Goal: Transaction & Acquisition: Book appointment/travel/reservation

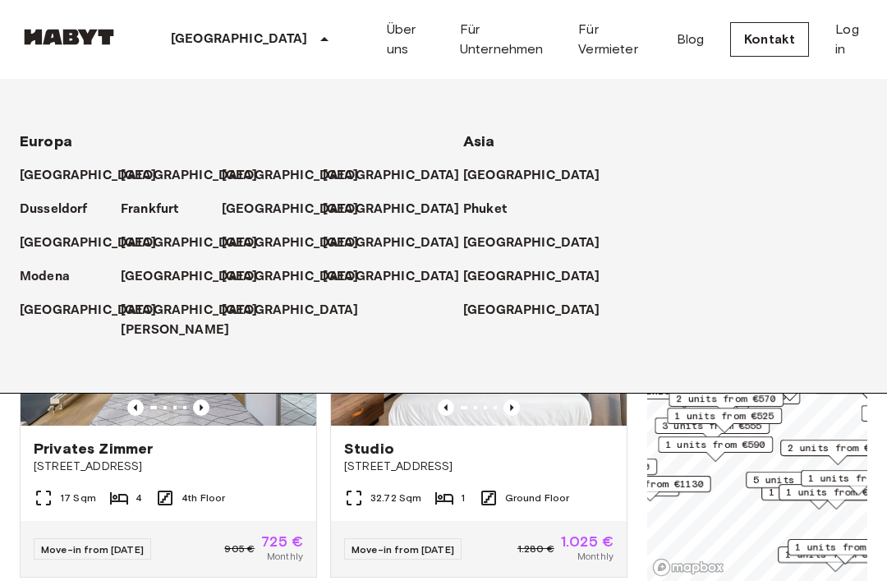
click at [184, 39] on p "[GEOGRAPHIC_DATA]" at bounding box center [239, 40] width 137 height 20
click at [9, 505] on div "Privates Zimmer Linkstraße 6 17 Sqm 4 4th Floor Move-in from 18 Aug 25 905 € 72…" at bounding box center [162, 395] width 311 height 363
click at [199, 41] on p "[GEOGRAPHIC_DATA]" at bounding box center [239, 40] width 137 height 20
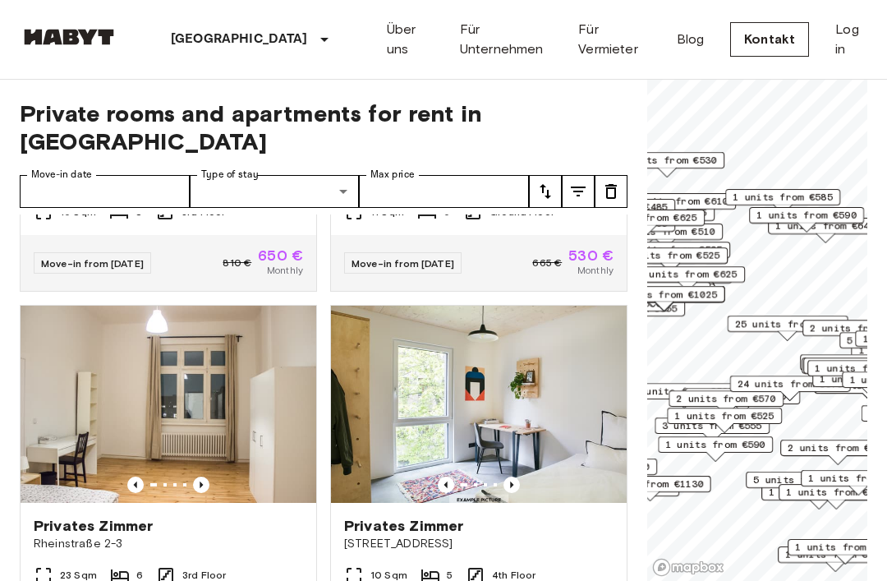
scroll to position [1019, 0]
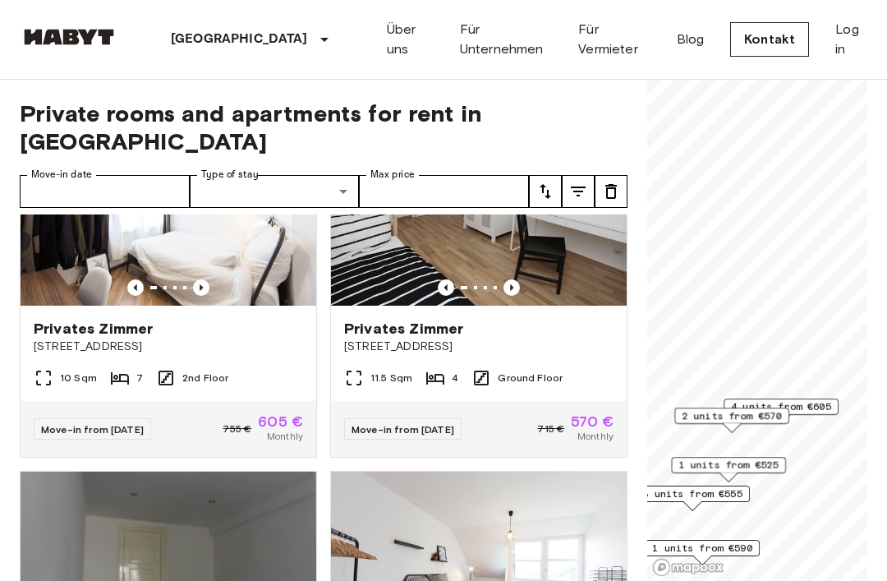
scroll to position [116, 0]
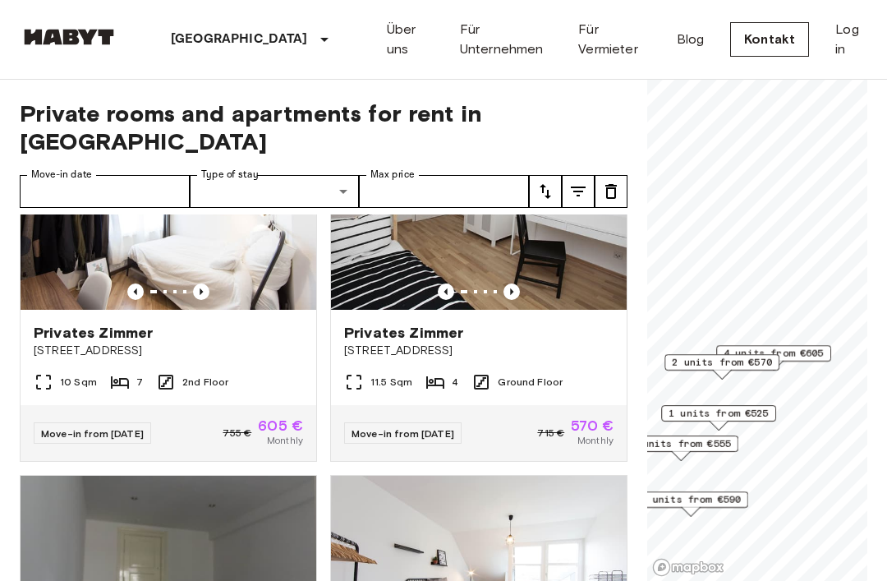
click at [798, 352] on span "4 units from €605" at bounding box center [774, 353] width 100 height 15
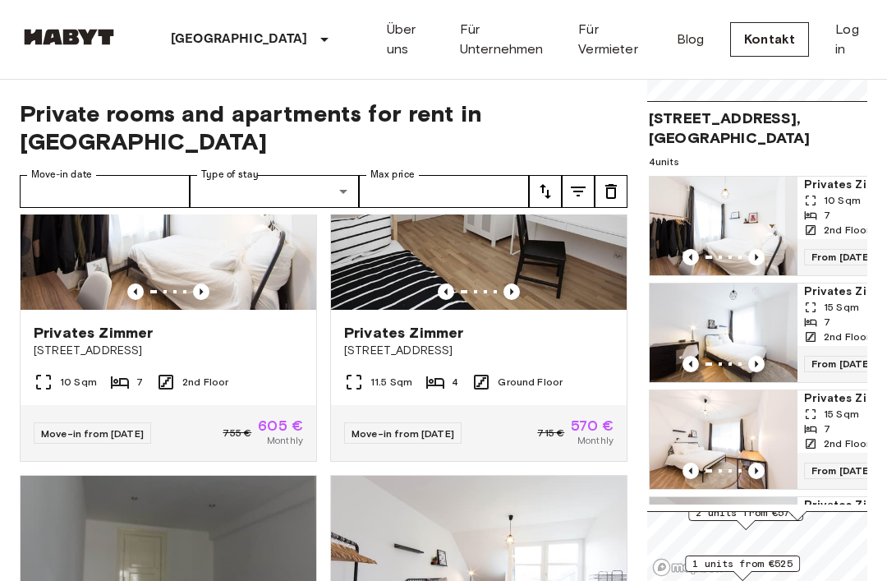
click at [770, 215] on img "Map marker" at bounding box center [724, 226] width 148 height 99
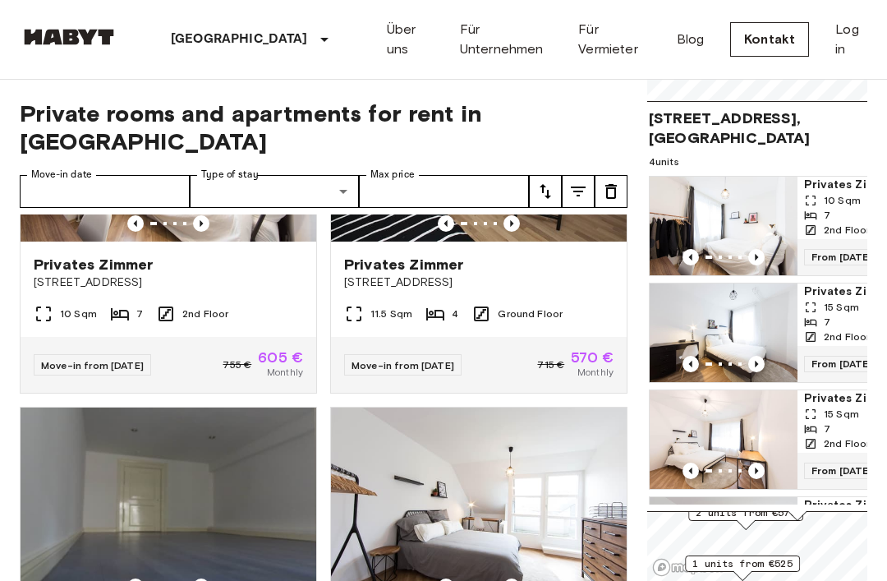
scroll to position [185, 0]
click at [575, 182] on icon "tune" at bounding box center [578, 192] width 20 height 20
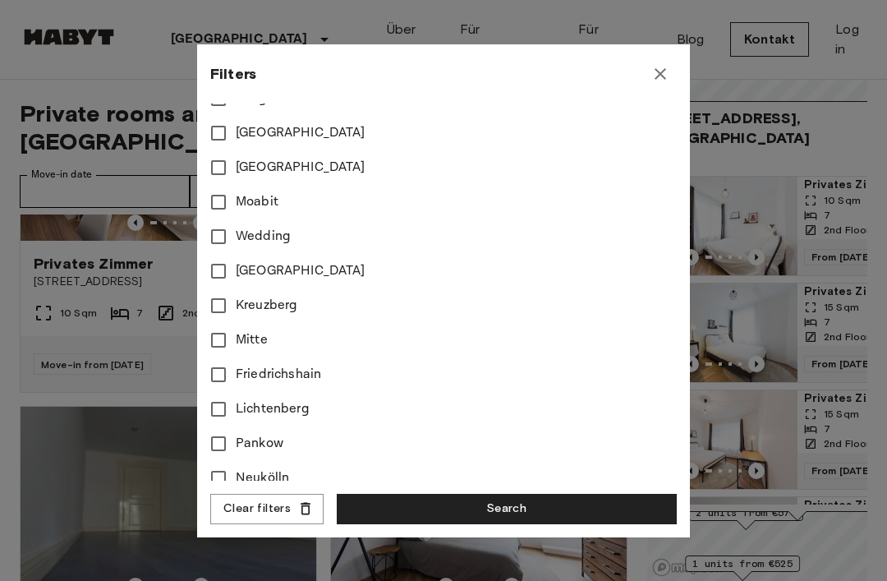
scroll to position [546, 0]
type input "****"
type input "**"
click at [429, 512] on button "Search" at bounding box center [507, 509] width 340 height 30
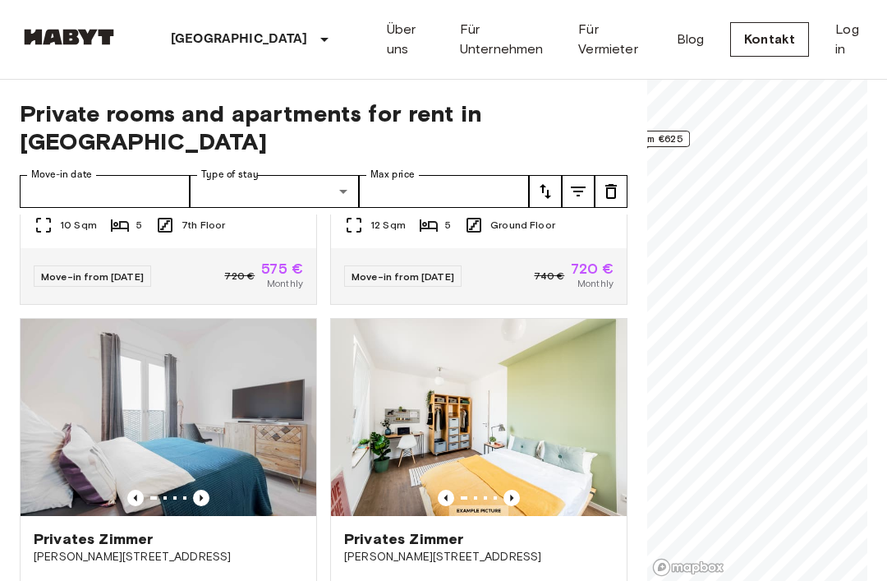
scroll to position [3258, 0]
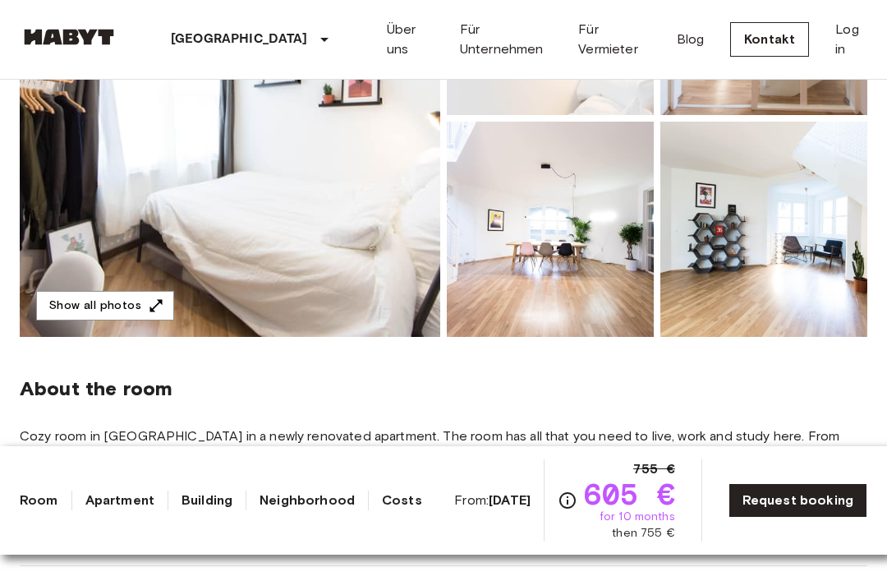
scroll to position [333, 0]
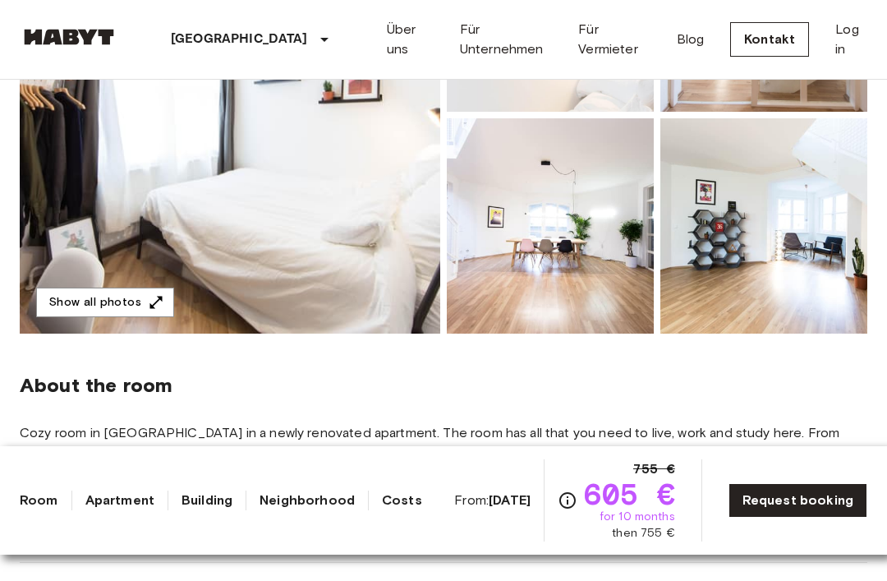
click at [134, 321] on img at bounding box center [230, 114] width 421 height 437
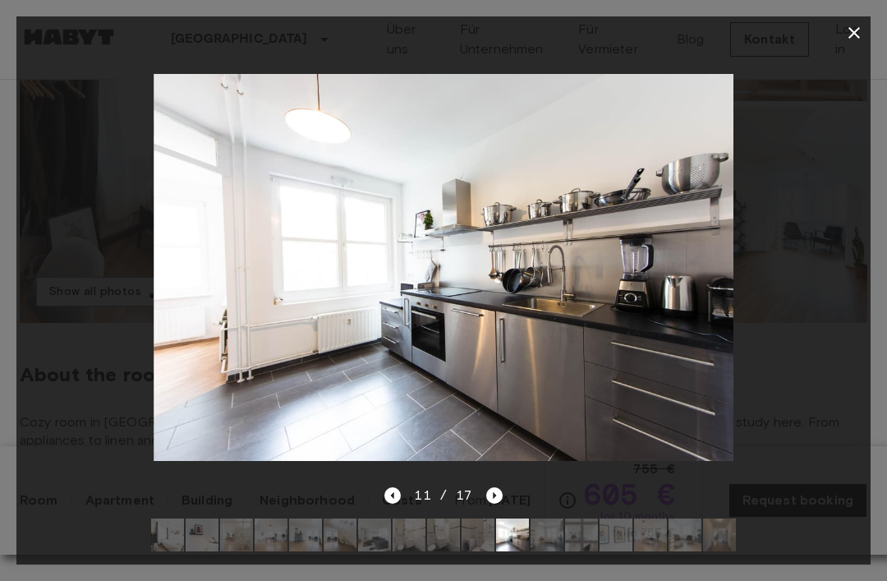
scroll to position [350, 0]
click at [716, 551] on img at bounding box center [719, 534] width 33 height 33
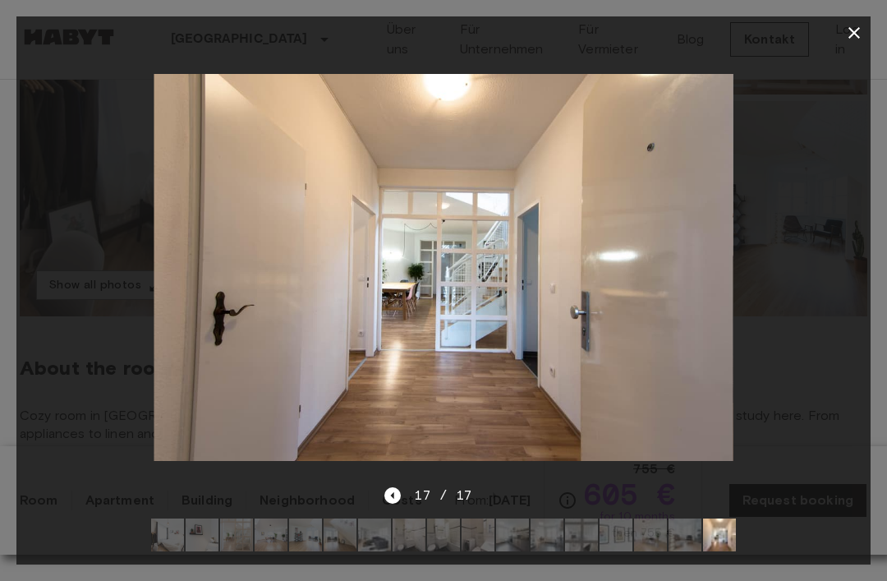
click at [849, 38] on icon "button" at bounding box center [855, 33] width 12 height 12
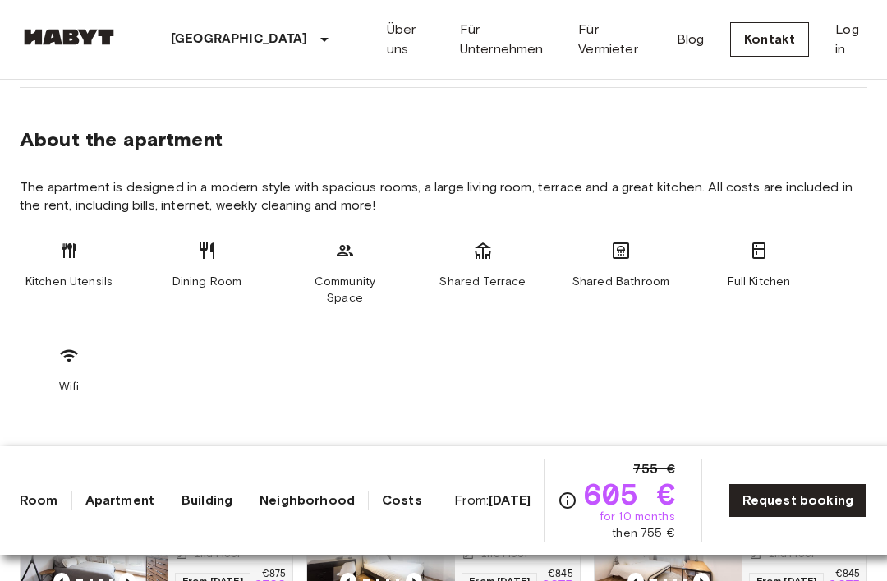
scroll to position [773, 0]
